Goal: Manage account settings

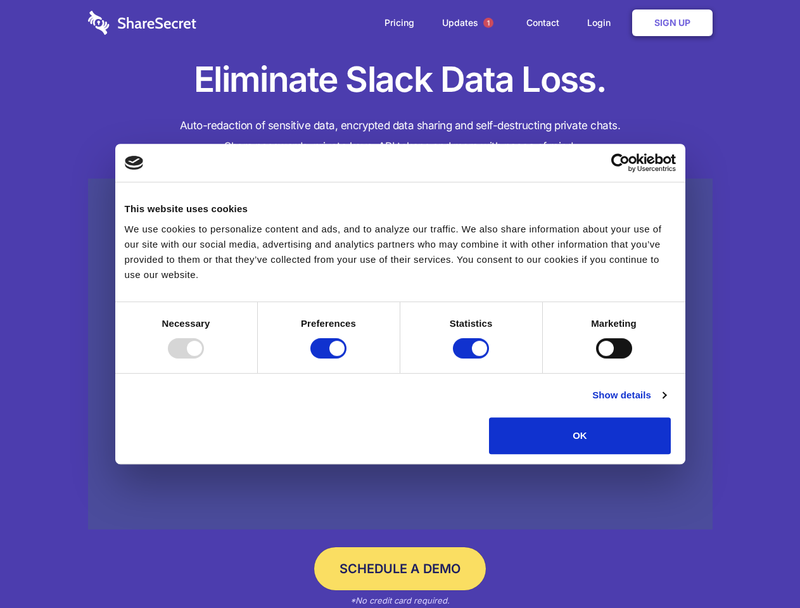
click at [204, 359] on div at bounding box center [186, 348] width 36 height 20
click at [346, 359] on input "Preferences" at bounding box center [328, 348] width 36 height 20
checkbox input "false"
click at [473, 359] on input "Statistics" at bounding box center [471, 348] width 36 height 20
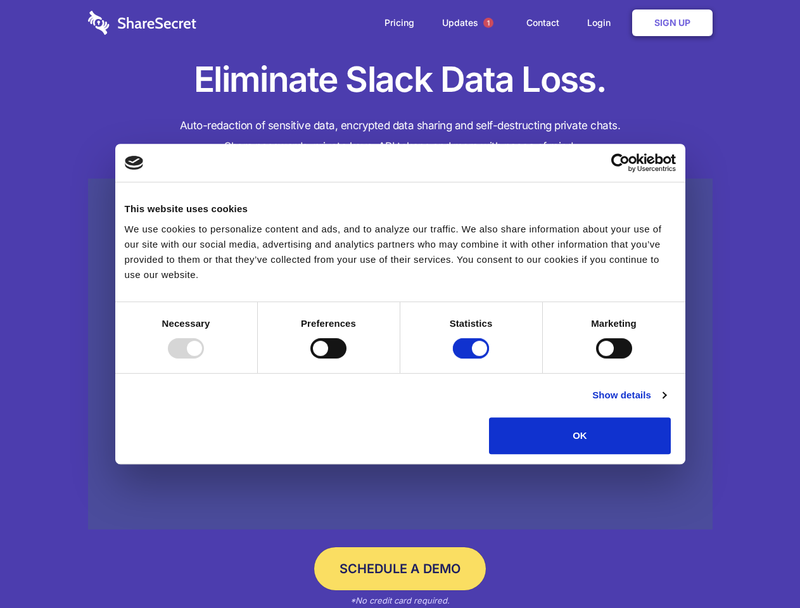
checkbox input "false"
click at [596, 359] on input "Marketing" at bounding box center [614, 348] width 36 height 20
checkbox input "true"
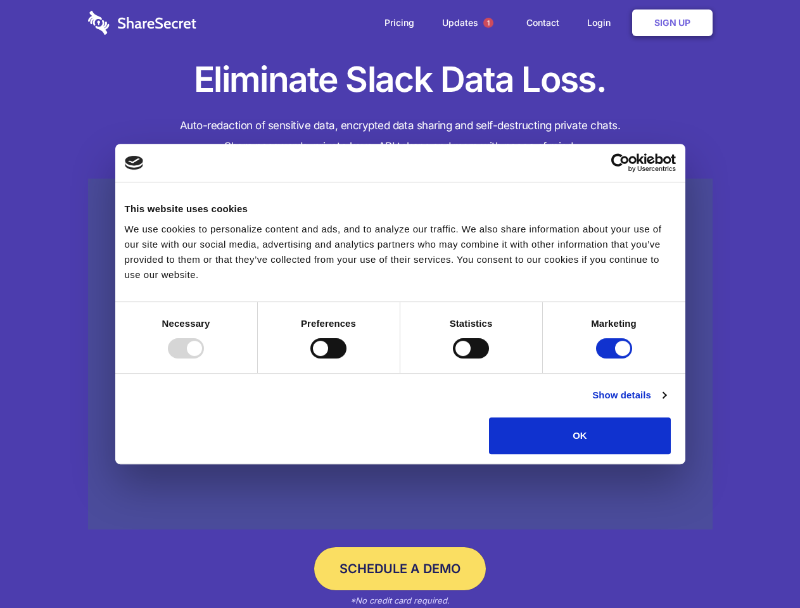
click at [666, 403] on link "Show details" at bounding box center [628, 395] width 73 height 15
